Goal: Task Accomplishment & Management: Manage account settings

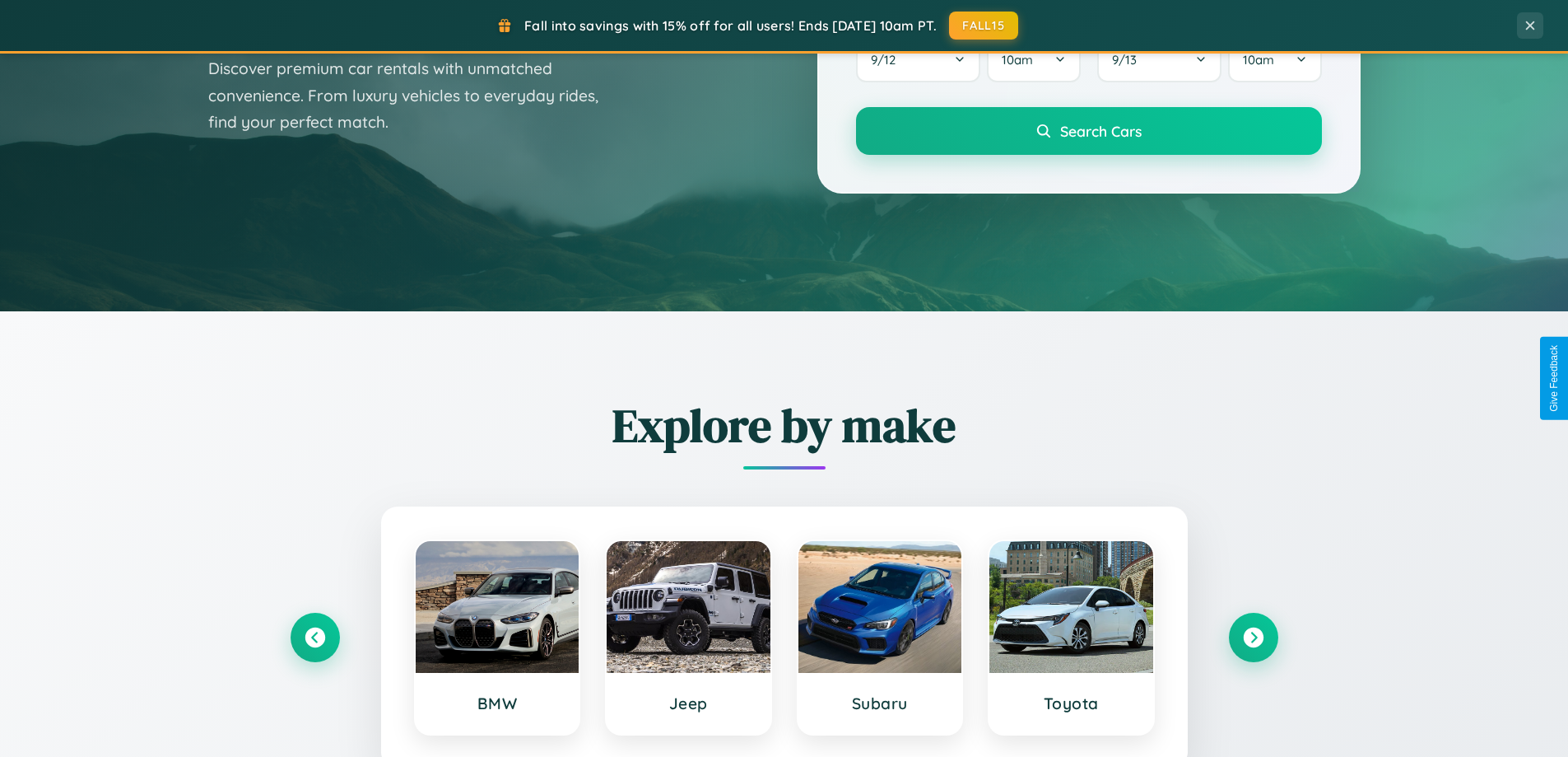
scroll to position [3169, 0]
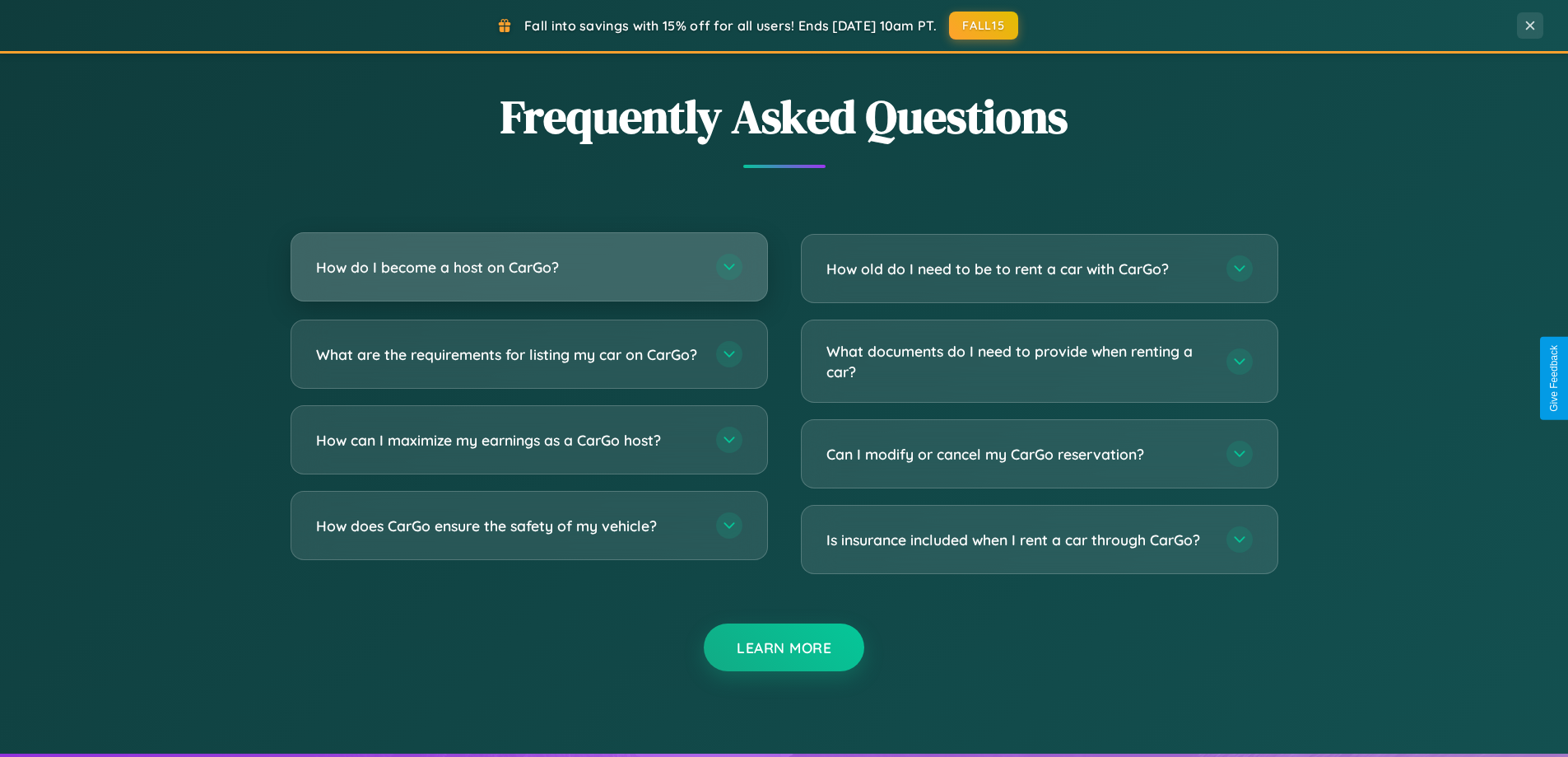
click at [528, 268] on h3 "How do I become a host on CarGo?" at bounding box center [508, 267] width 384 height 21
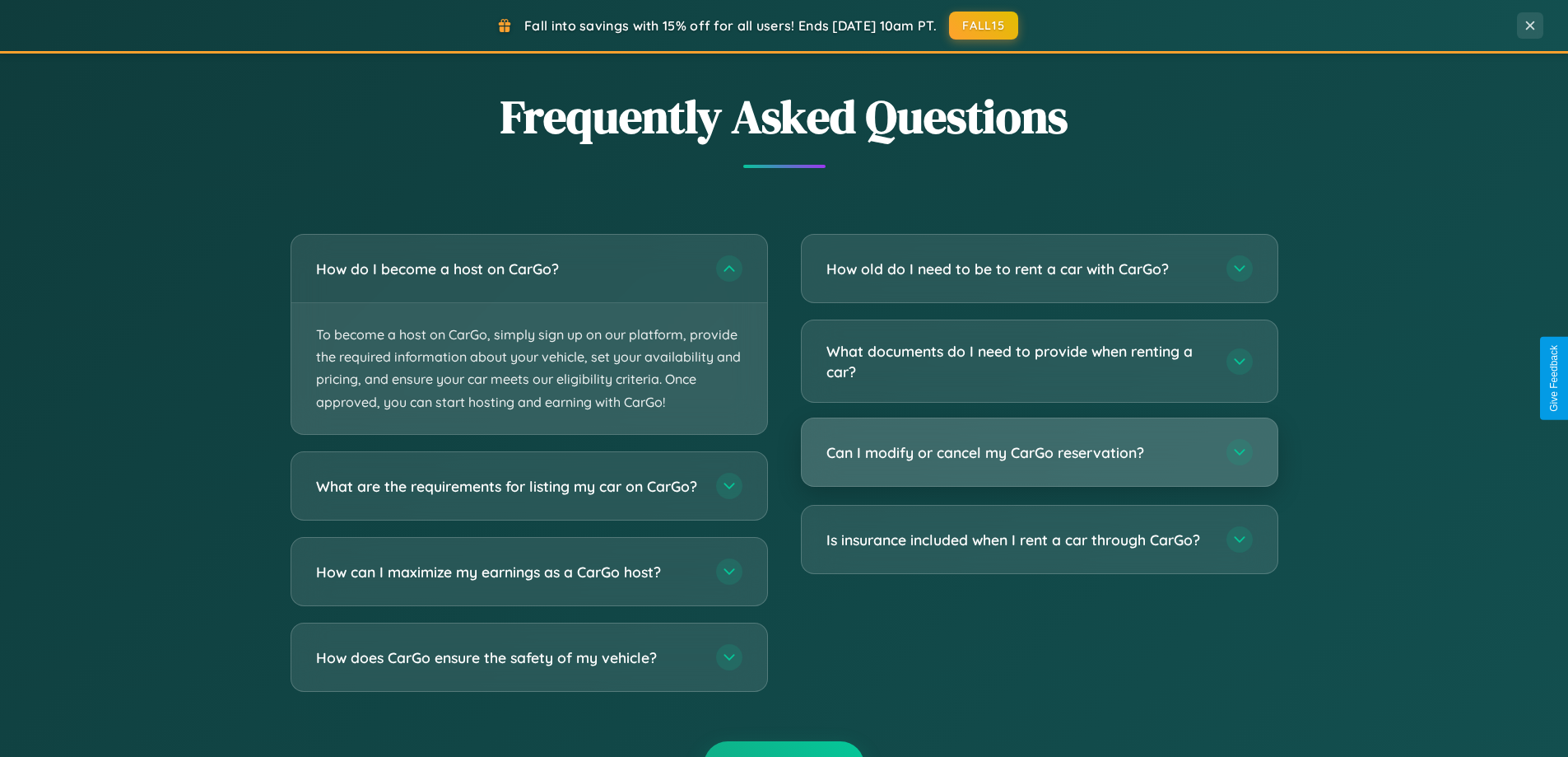
click at [1039, 454] on h3 "Can I modify or cancel my CarGo reservation?" at bounding box center [1018, 452] width 384 height 21
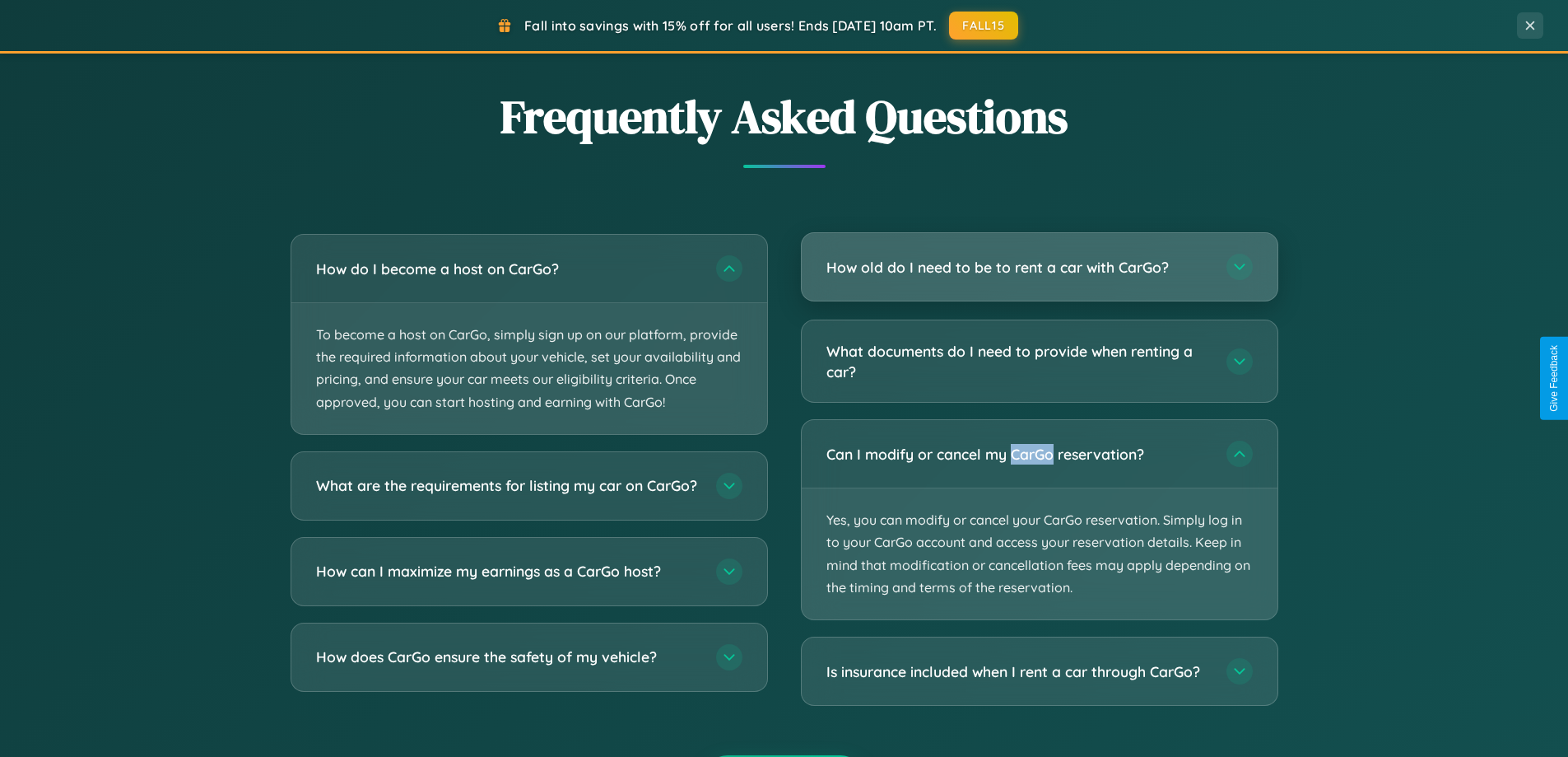
click at [1039, 267] on h3 "How old do I need to be to rent a car with CarGo?" at bounding box center [1018, 267] width 384 height 21
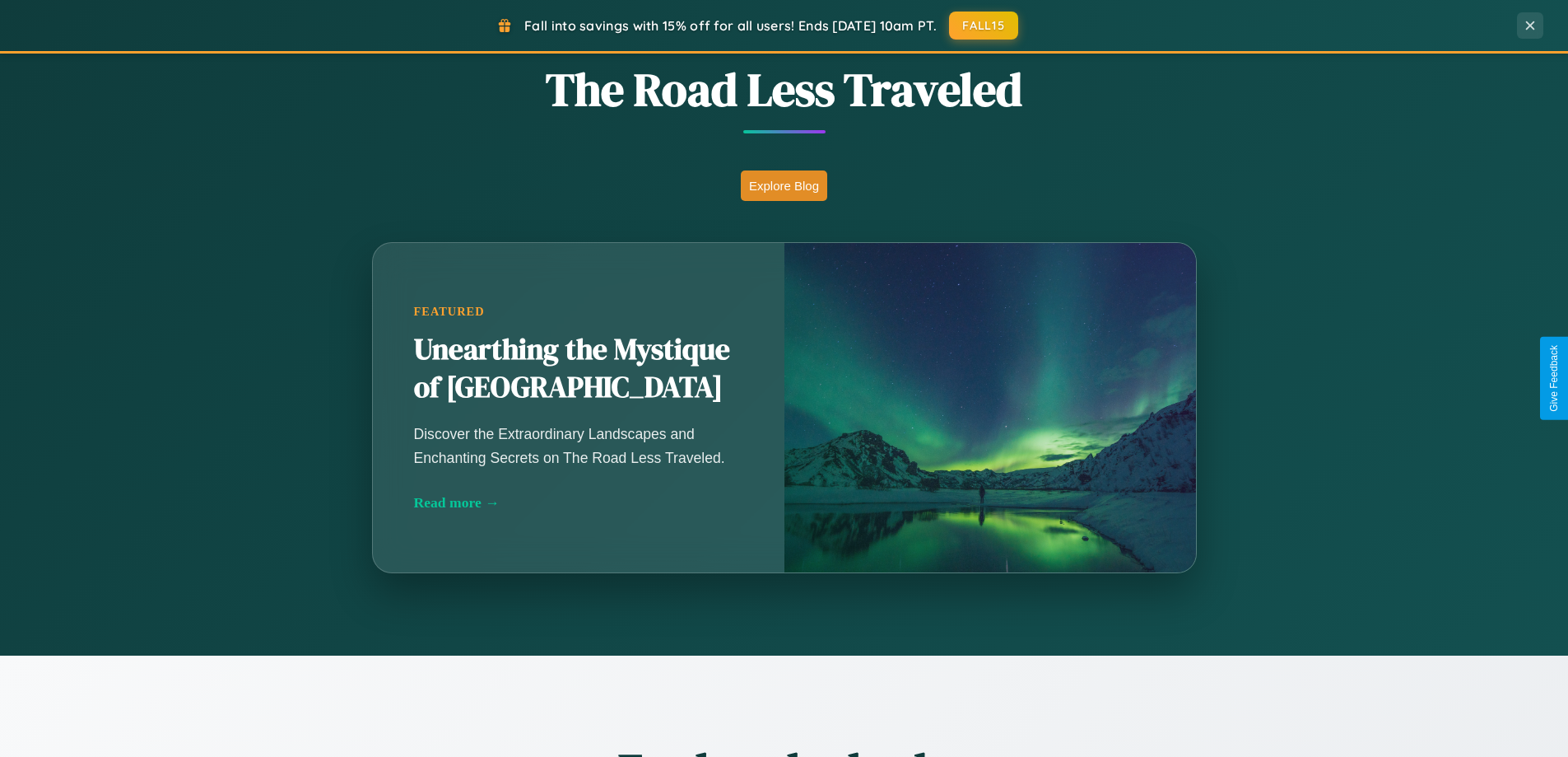
scroll to position [0, 0]
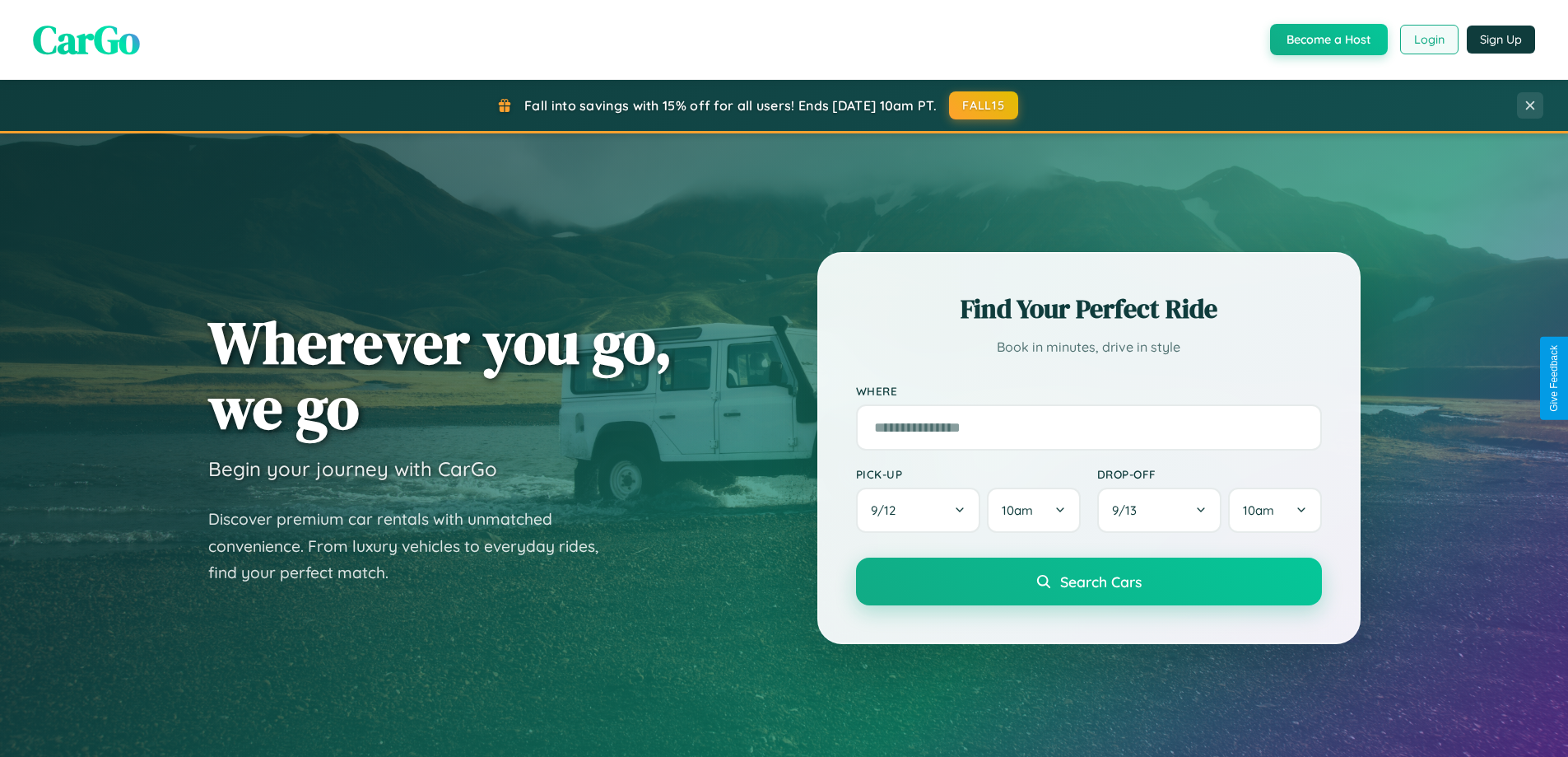
click at [1428, 40] on button "Login" at bounding box center [1428, 39] width 58 height 30
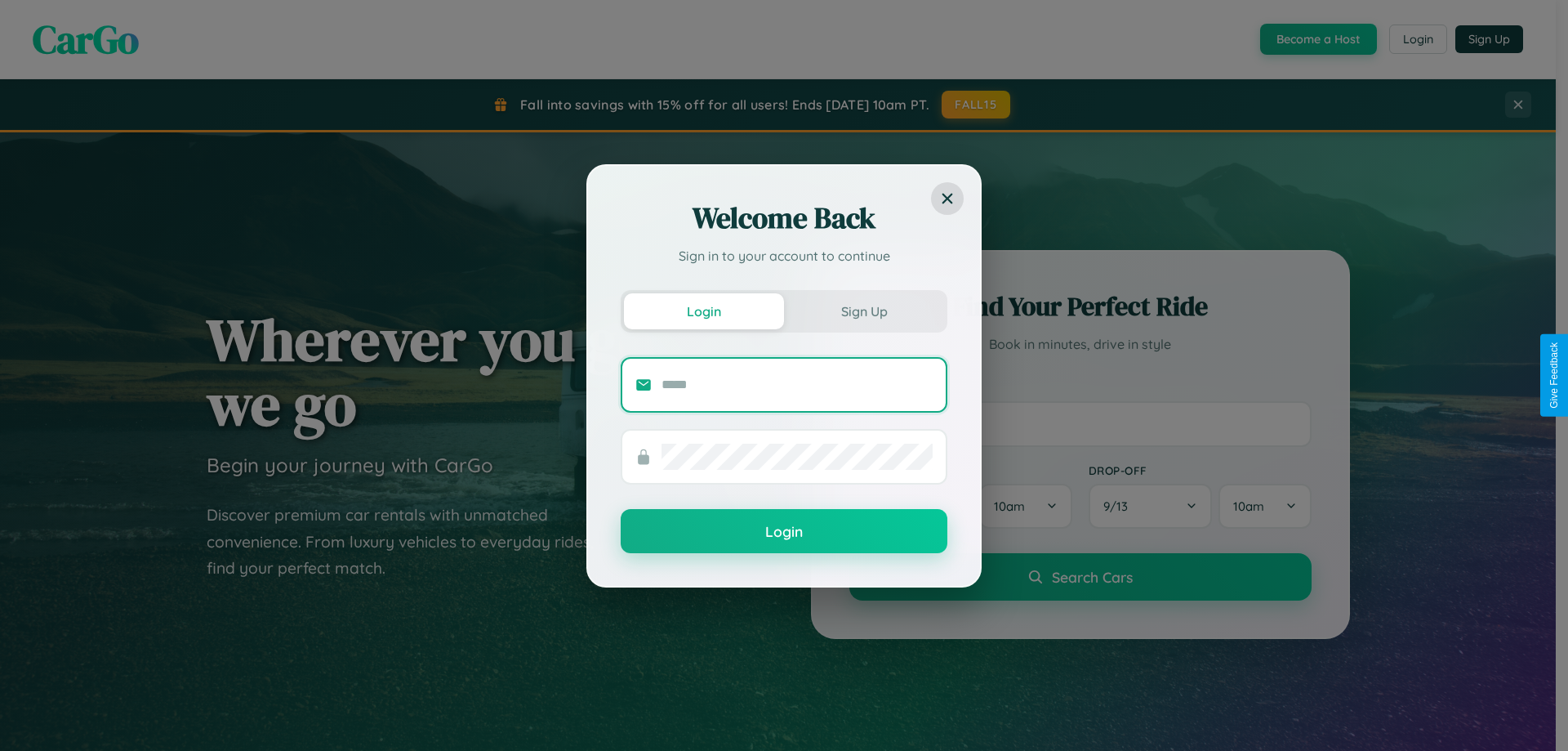
click at [797, 384] on input "text" at bounding box center [796, 385] width 271 height 26
type input "**********"
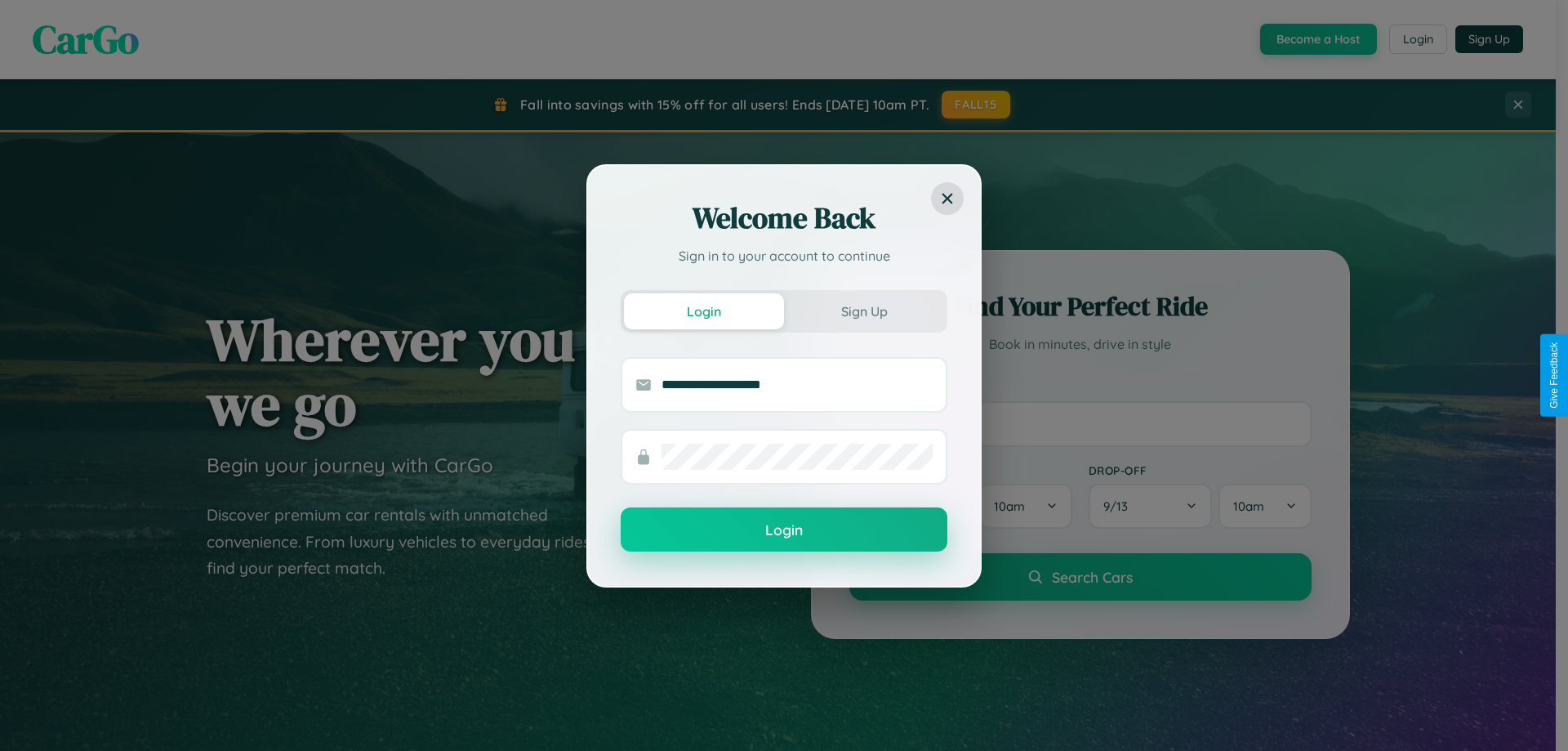
click at [784, 531] on button "Login" at bounding box center [784, 529] width 326 height 44
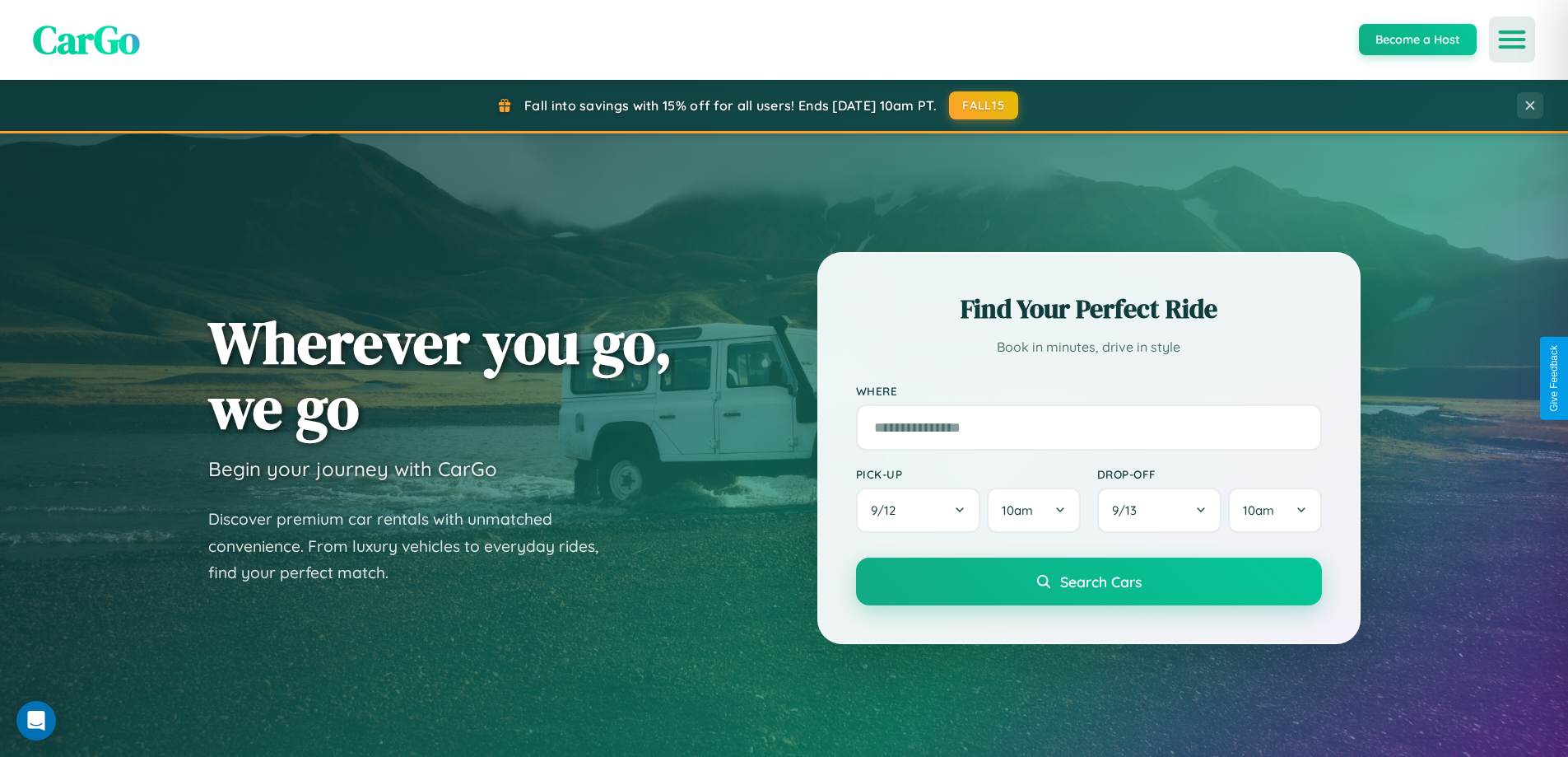
click at [1512, 40] on icon "Open menu" at bounding box center [1512, 39] width 24 height 15
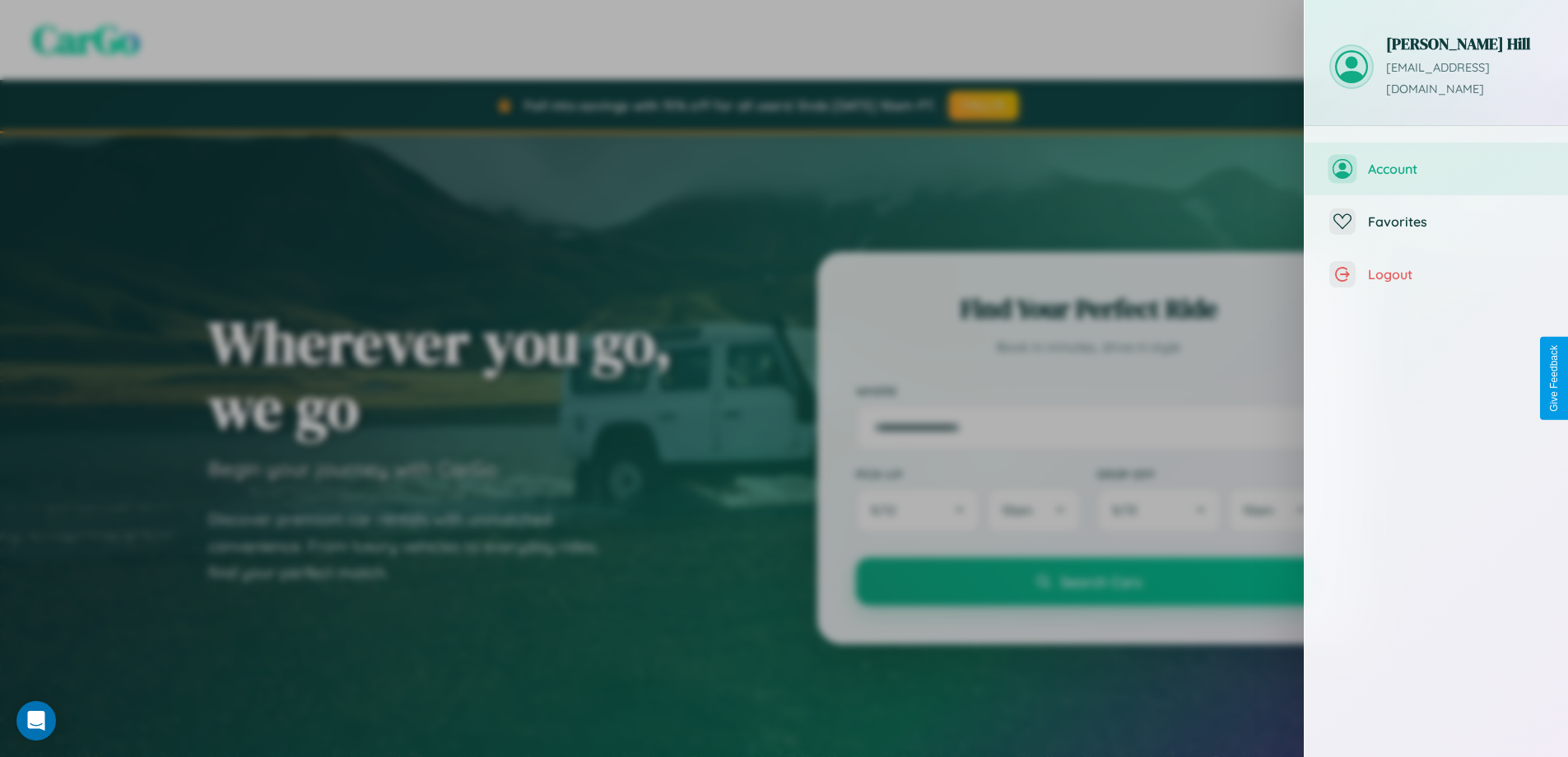
scroll to position [408, 0]
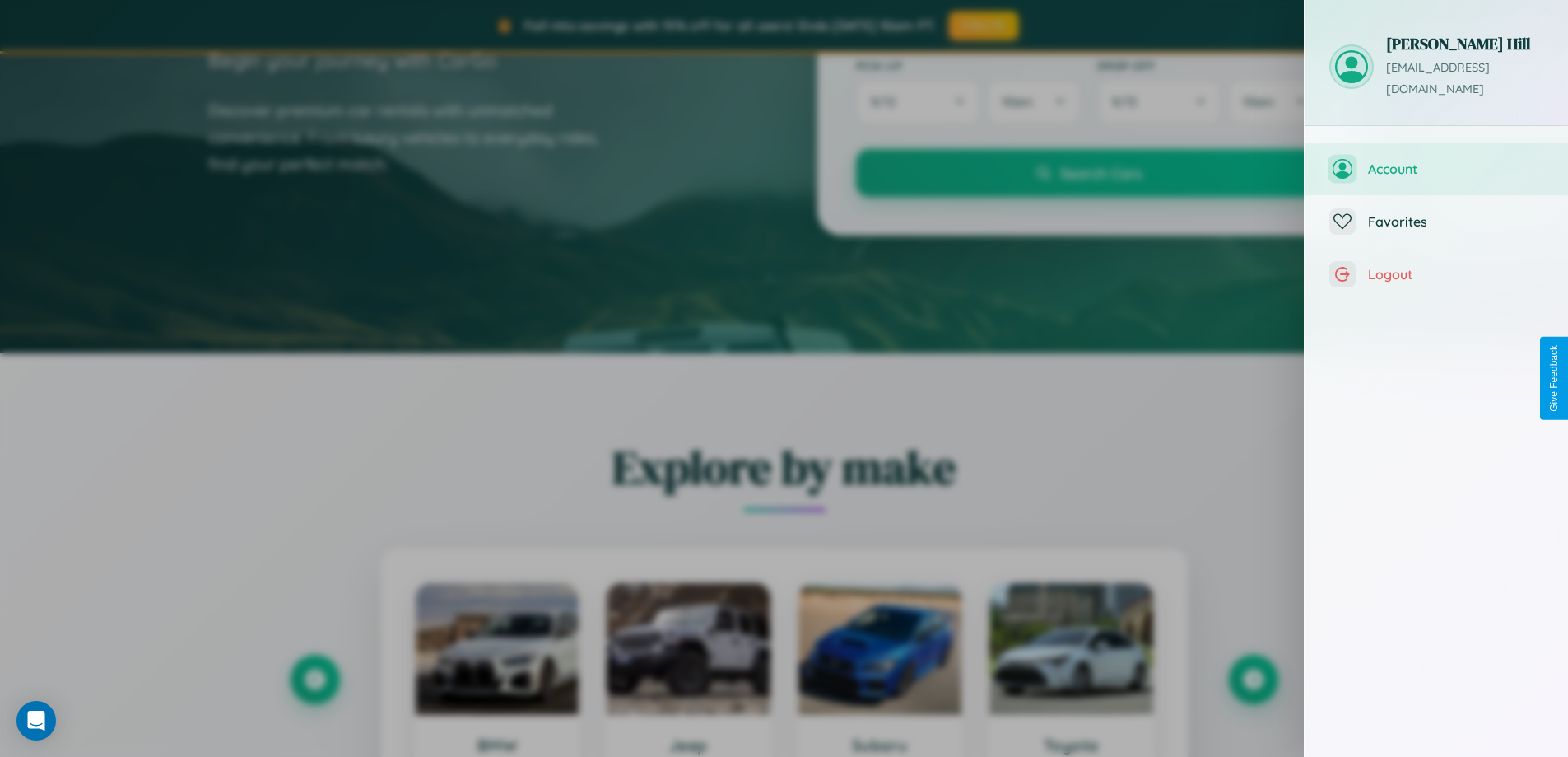
click at [1489, 161] on span "Account" at bounding box center [1456, 168] width 175 height 16
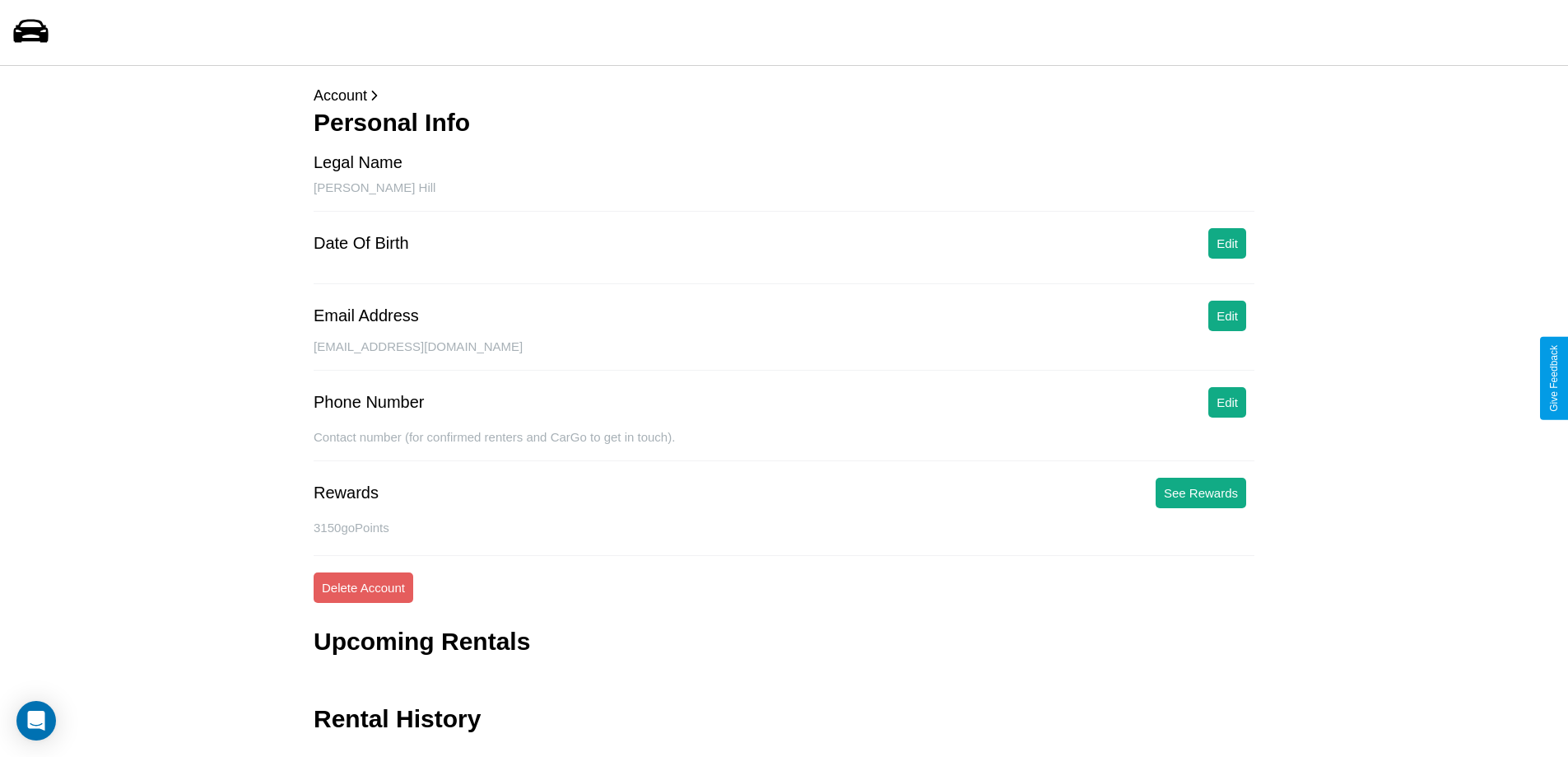
scroll to position [40, 0]
